Goal: Transaction & Acquisition: Purchase product/service

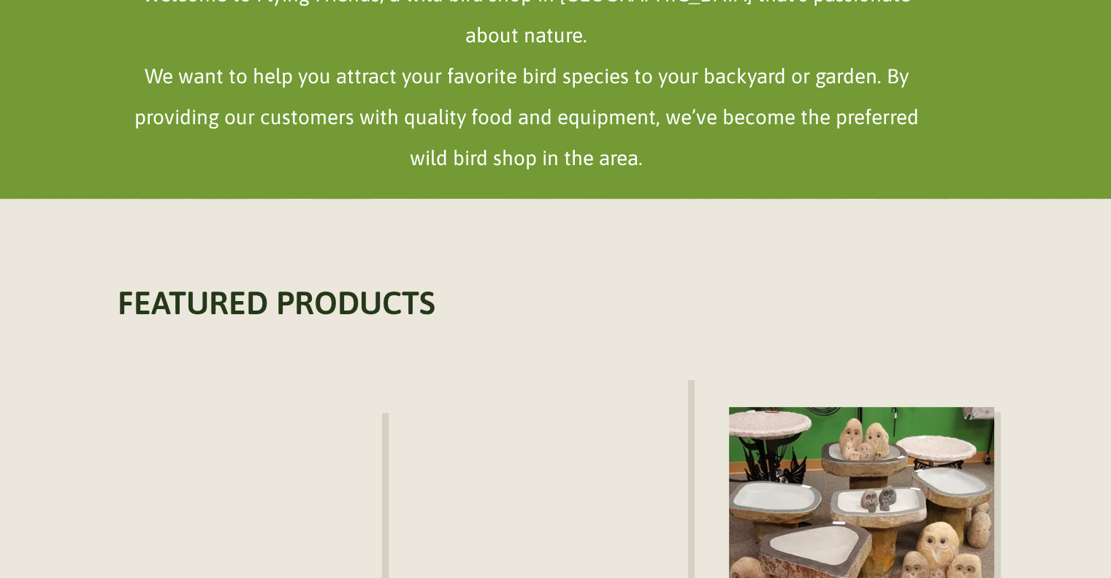
scroll to position [876, 0]
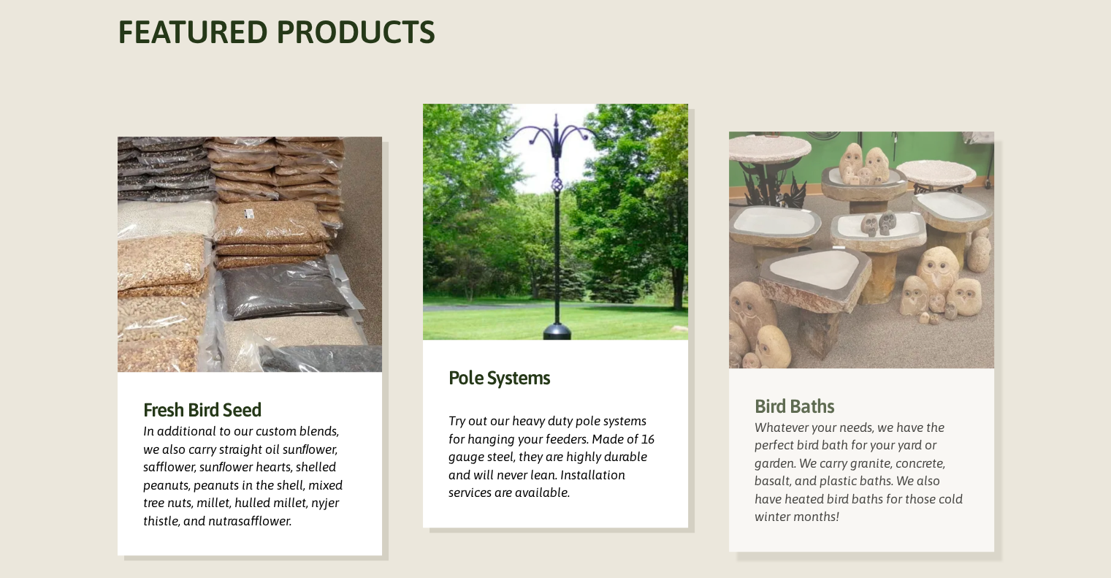
click at [878, 280] on img at bounding box center [861, 249] width 265 height 236
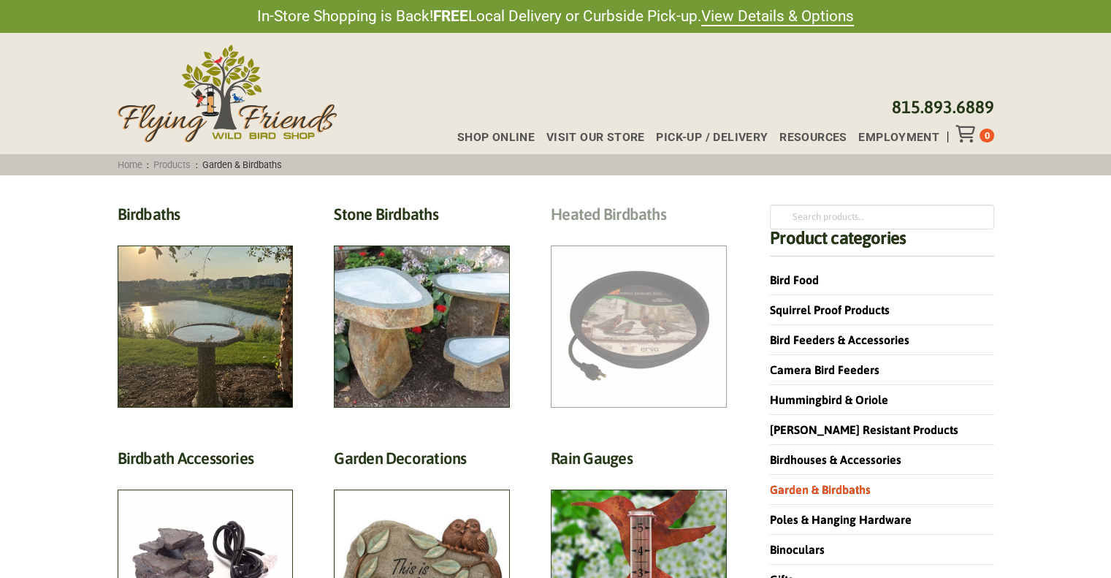
click at [640, 231] on h2 "Heated Birdbaths (10)" at bounding box center [639, 217] width 176 height 27
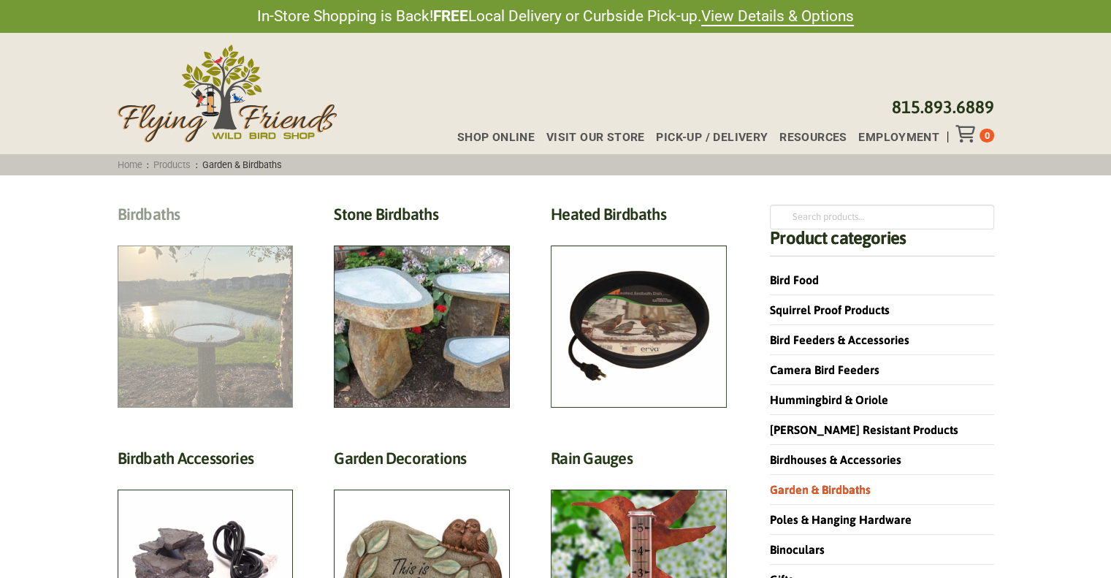
click at [222, 231] on h2 "Birdbaths (17)" at bounding box center [206, 217] width 176 height 27
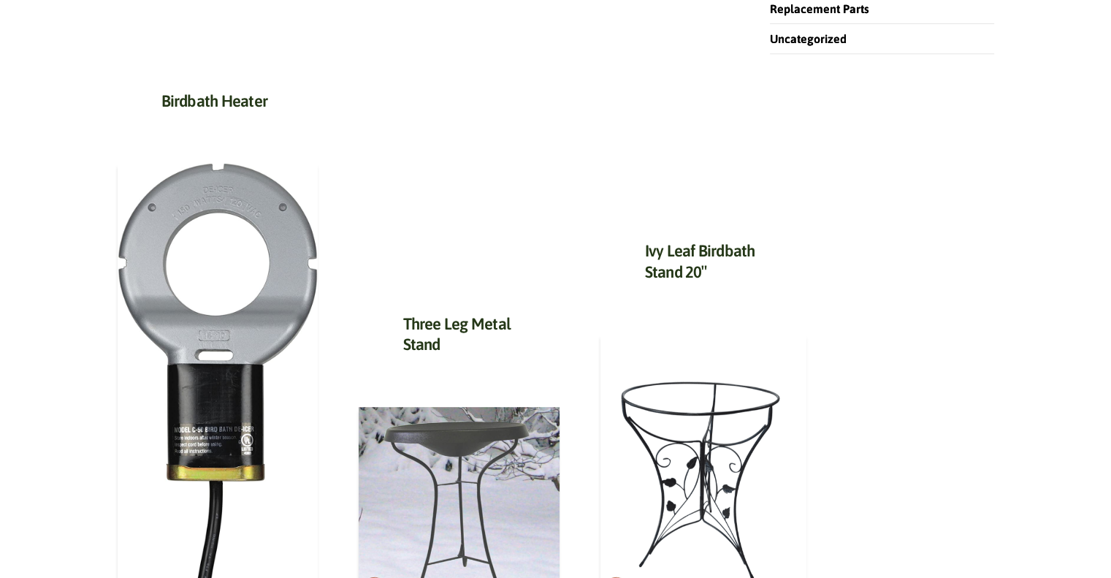
scroll to position [803, 0]
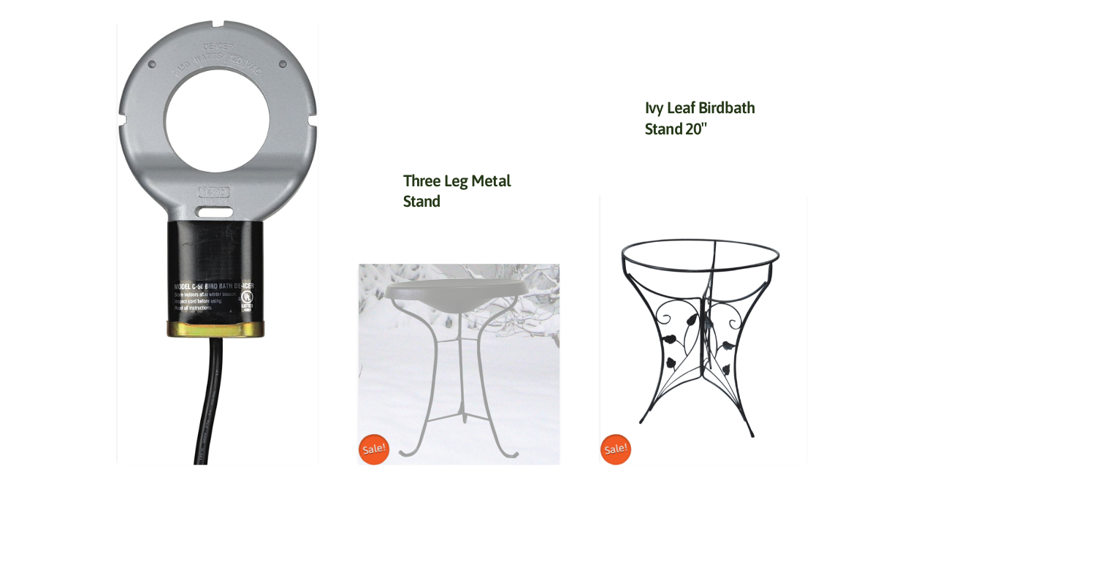
click at [415, 280] on img at bounding box center [459, 364] width 201 height 201
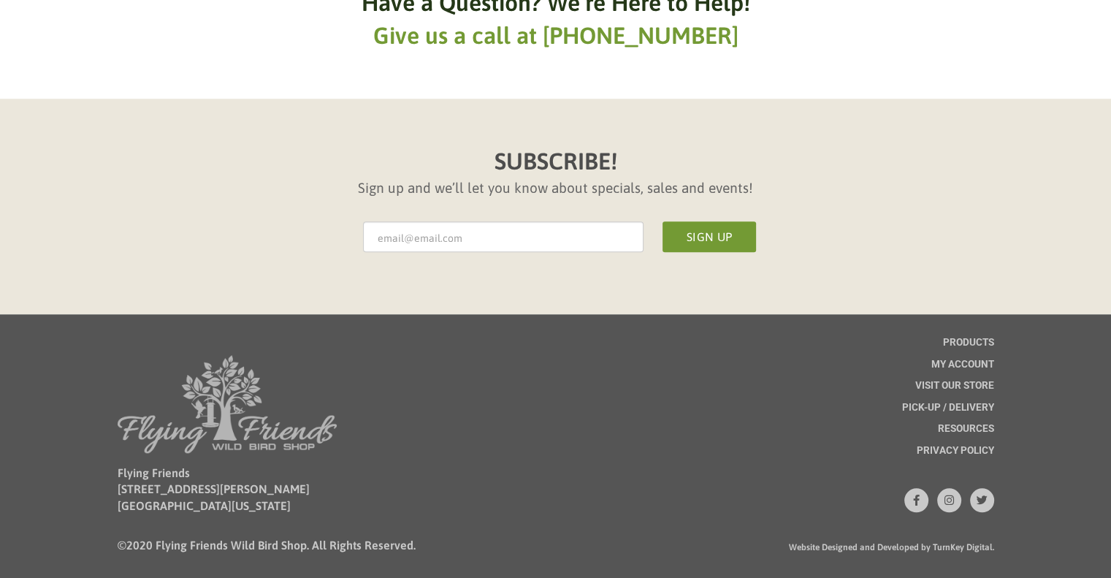
scroll to position [1423, 0]
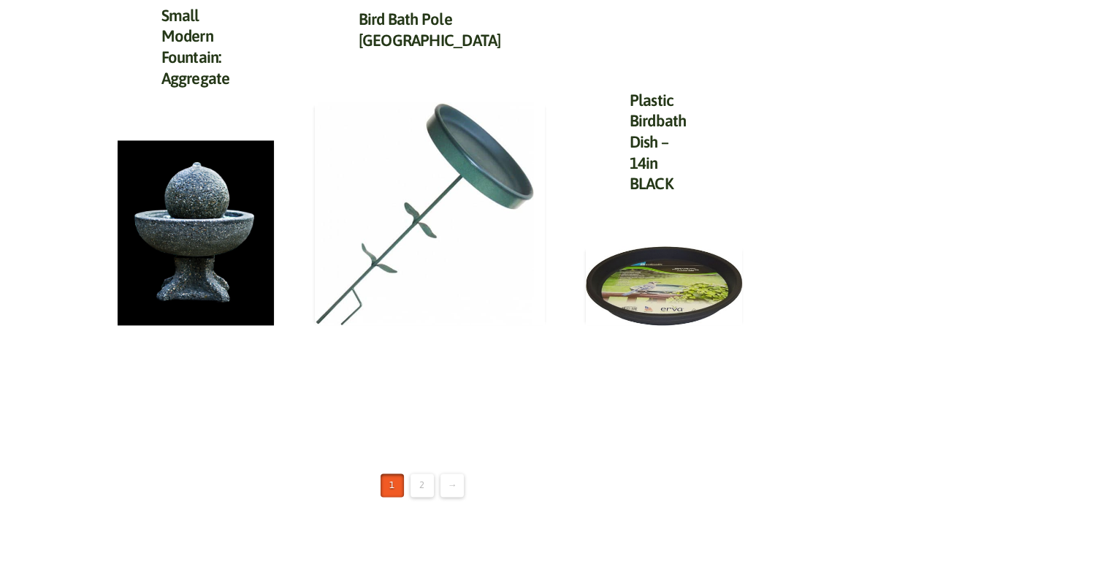
scroll to position [1753, 0]
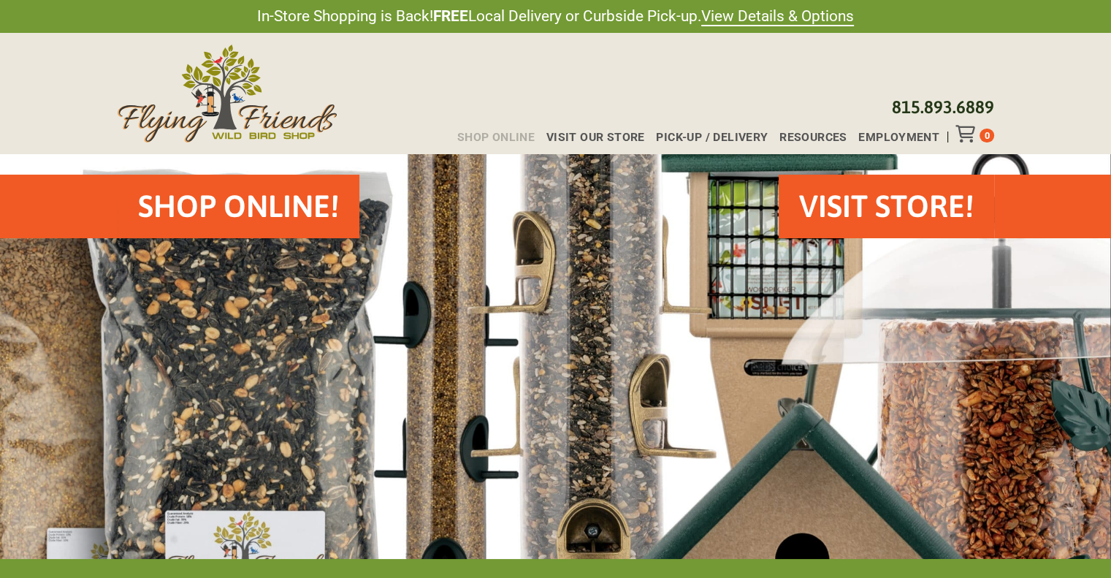
click at [512, 131] on span "Shop Online" at bounding box center [495, 137] width 77 height 12
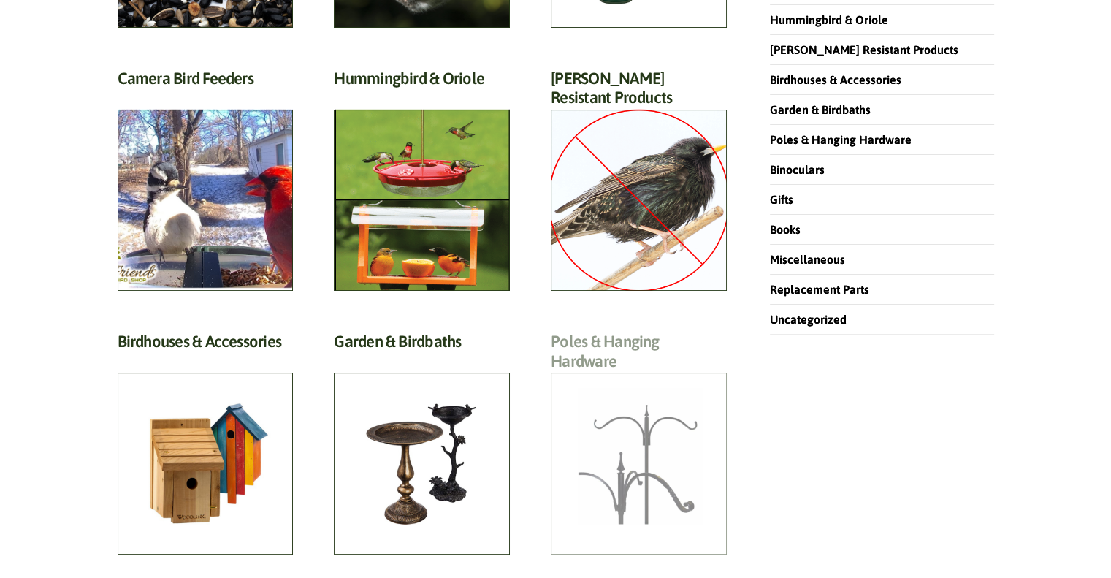
scroll to position [438, 0]
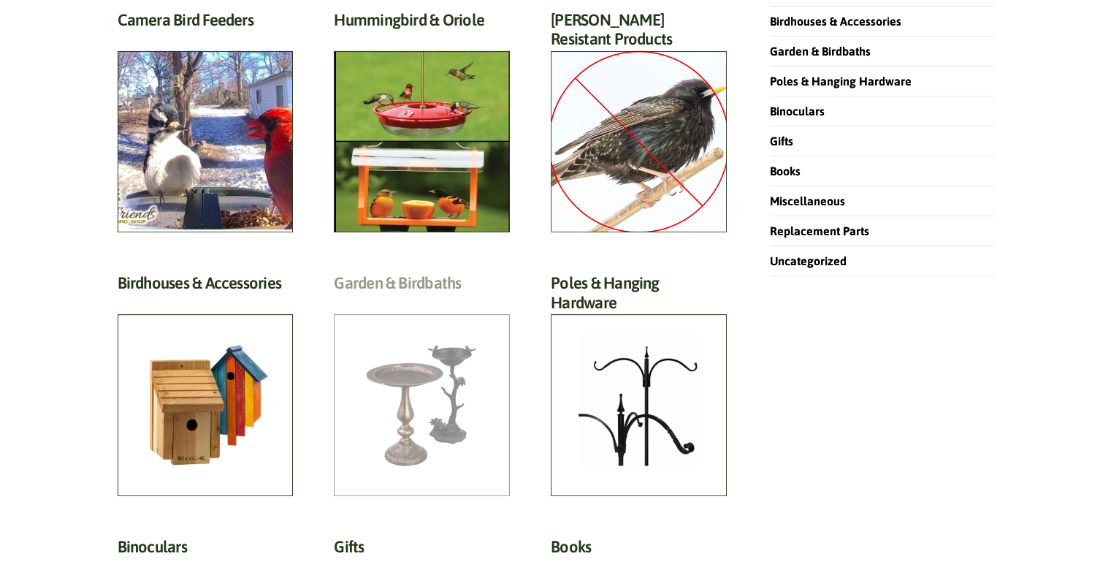
click at [399, 300] on h2 "Garden & Birdbaths (64)" at bounding box center [422, 286] width 176 height 27
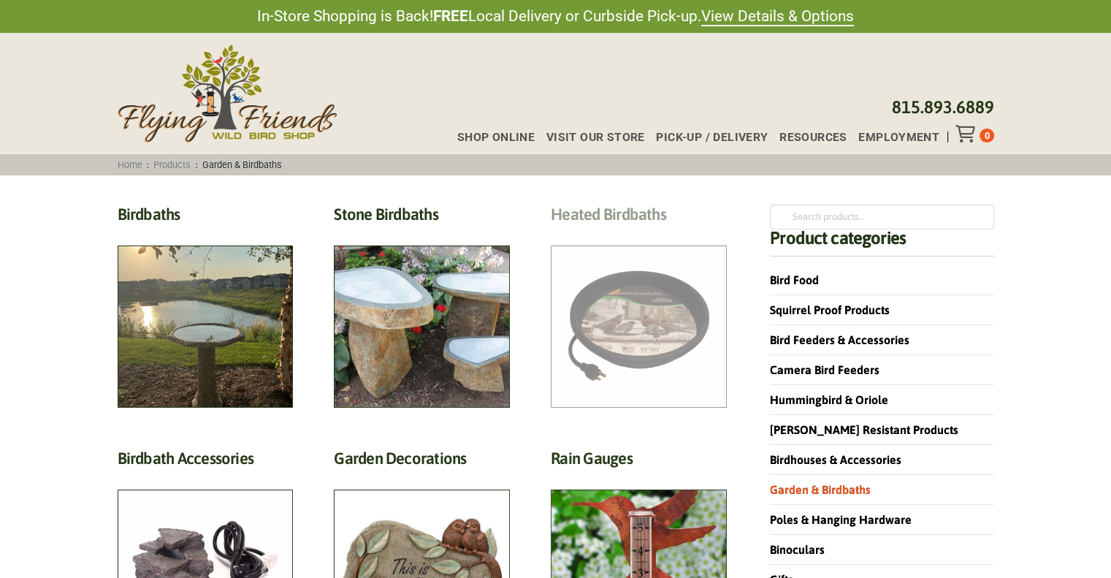
click at [629, 231] on h2 "Heated Birdbaths (10)" at bounding box center [639, 217] width 176 height 27
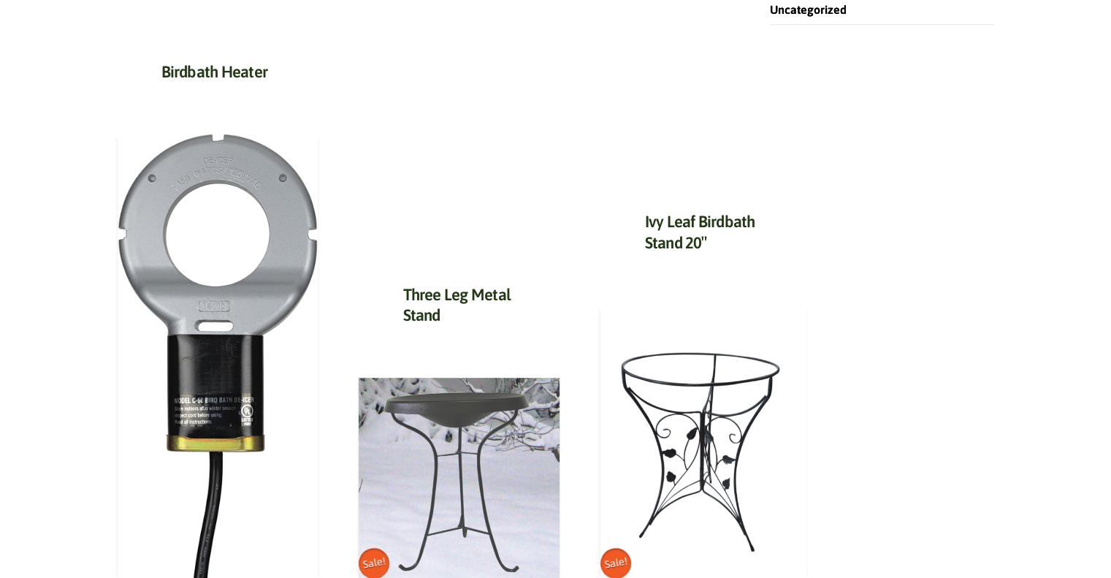
scroll to position [730, 0]
